Goal: Navigation & Orientation: Find specific page/section

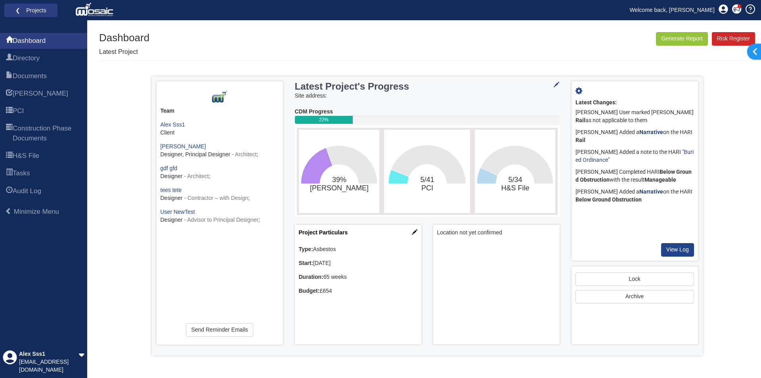
click at [287, 43] on div "Dashboard Latest Project Generate Report Risk Register" at bounding box center [427, 46] width 656 height 28
click at [42, 109] on link "PCI" at bounding box center [43, 111] width 87 height 16
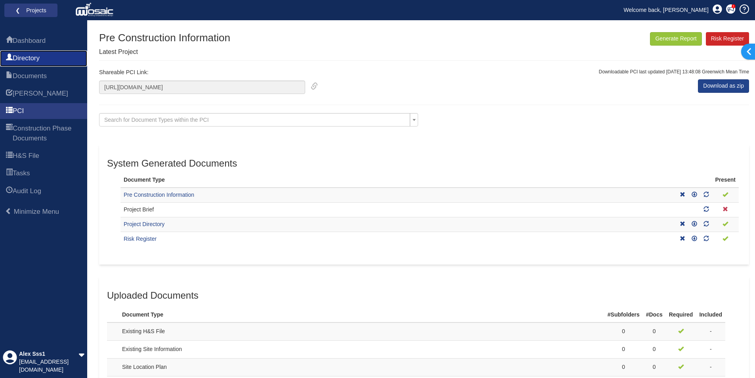
click at [46, 64] on link "Directory" at bounding box center [43, 58] width 87 height 16
